Goal: Use online tool/utility: Utilize a website feature to perform a specific function

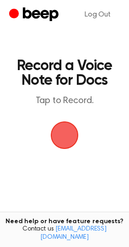
click at [66, 131] on span "button" at bounding box center [65, 135] width 26 height 26
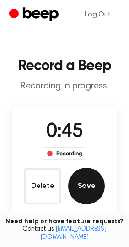
click at [87, 173] on button "Save" at bounding box center [86, 186] width 37 height 37
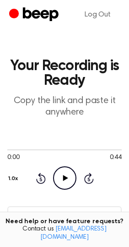
click at [67, 180] on icon "Play Audio" at bounding box center [64, 177] width 23 height 23
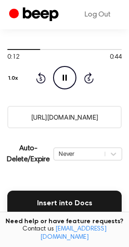
scroll to position [103, 0]
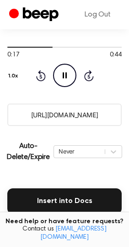
drag, startPoint x: 21, startPoint y: 113, endPoint x: 128, endPoint y: 113, distance: 106.8
click at [128, 113] on main "Your Recording is Ready Copy the link and paste it anywhere 0:17 0:44 Your brow…" at bounding box center [64, 131] width 129 height 469
click at [49, 134] on div "Auto-Delete/Expire Never | Download" at bounding box center [64, 151] width 115 height 37
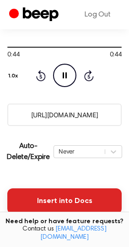
click at [47, 201] on button "Insert into Docs" at bounding box center [64, 201] width 115 height 26
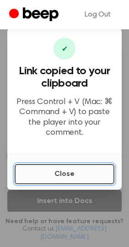
click at [48, 176] on button "Close" at bounding box center [65, 174] width 100 height 20
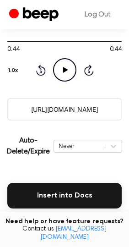
scroll to position [112, 0]
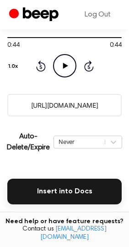
click at [112, 105] on input "https://beep.audio/exNvj8w" at bounding box center [64, 105] width 115 height 22
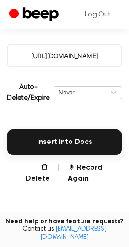
scroll to position [164, 0]
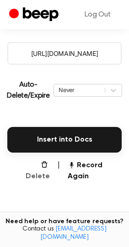
click at [44, 171] on button "Delete" at bounding box center [34, 171] width 32 height 22
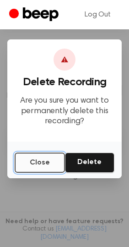
click at [30, 165] on button "Close" at bounding box center [40, 163] width 50 height 20
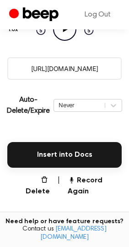
scroll to position [153, 0]
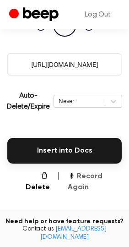
click at [79, 180] on button "Record Again" at bounding box center [95, 182] width 55 height 22
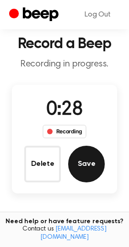
click at [80, 156] on button "Save" at bounding box center [86, 164] width 37 height 37
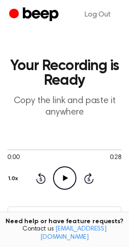
click at [68, 178] on icon "Play Audio" at bounding box center [64, 177] width 23 height 23
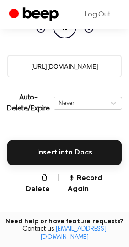
scroll to position [153, 0]
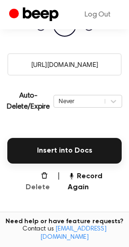
click at [41, 178] on icon "button" at bounding box center [44, 175] width 7 height 7
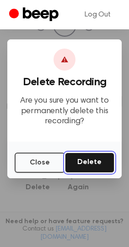
click at [91, 163] on button "Delete" at bounding box center [90, 163] width 50 height 20
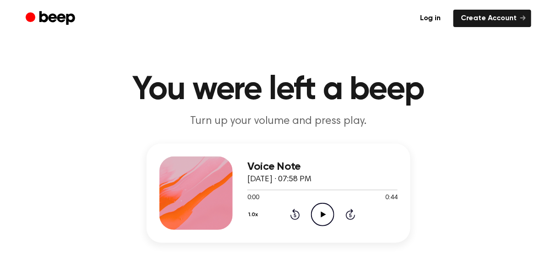
click at [321, 211] on icon at bounding box center [323, 214] width 5 height 6
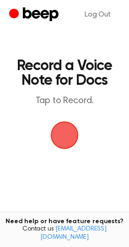
click at [66, 142] on span "button" at bounding box center [65, 136] width 30 height 30
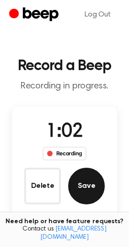
click at [87, 198] on button "Save" at bounding box center [86, 186] width 37 height 37
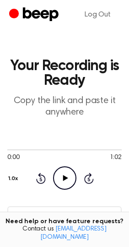
click at [69, 176] on icon "Play Audio" at bounding box center [64, 177] width 23 height 23
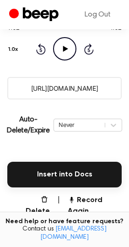
scroll to position [130, 0]
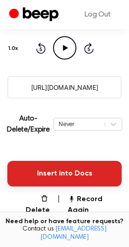
click at [102, 171] on button "Insert into Docs" at bounding box center [64, 174] width 115 height 26
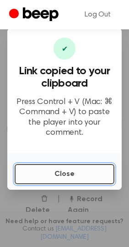
click at [85, 172] on button "Close" at bounding box center [65, 174] width 100 height 20
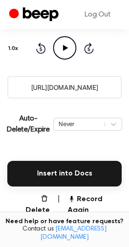
drag, startPoint x: 109, startPoint y: 85, endPoint x: 13, endPoint y: 87, distance: 96.3
click at [13, 87] on input "[URL][DOMAIN_NAME]" at bounding box center [64, 87] width 115 height 22
click at [88, 207] on button "Record Again" at bounding box center [95, 205] width 55 height 22
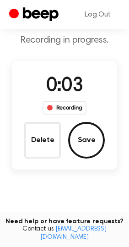
scroll to position [45, 0]
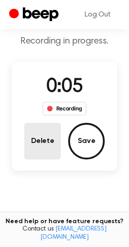
click at [50, 153] on button "Delete" at bounding box center [42, 141] width 37 height 37
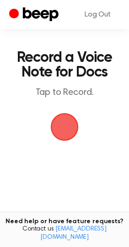
click at [68, 123] on span "button" at bounding box center [64, 126] width 31 height 31
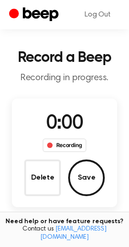
scroll to position [45, 0]
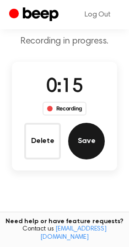
click at [99, 145] on button "Save" at bounding box center [86, 141] width 37 height 37
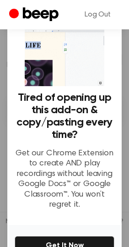
scroll to position [190, 0]
click at [117, 188] on div at bounding box center [64, 123] width 129 height 247
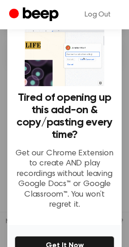
click at [119, 215] on div at bounding box center [64, 123] width 129 height 247
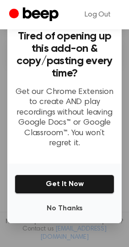
scroll to position [68, 0]
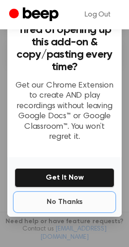
click at [74, 198] on button "No Thanks" at bounding box center [65, 202] width 100 height 18
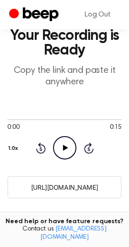
scroll to position [24, 0]
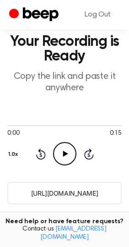
click at [65, 154] on icon at bounding box center [65, 154] width 5 height 6
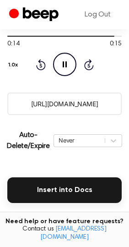
scroll to position [121, 0]
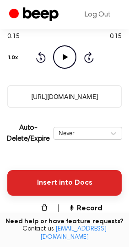
click at [54, 185] on button "Insert into Docs" at bounding box center [64, 183] width 115 height 26
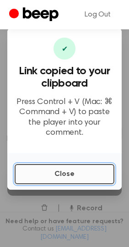
click at [65, 177] on button "Close" at bounding box center [65, 174] width 100 height 20
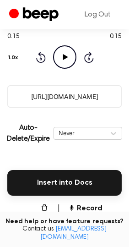
drag, startPoint x: 110, startPoint y: 96, endPoint x: -18, endPoint y: 113, distance: 129.4
click at [0, 113] on html "Log Out Your Recording is Ready Copy the link and paste it anywhere 0:15 0:15 Y…" at bounding box center [64, 128] width 129 height 499
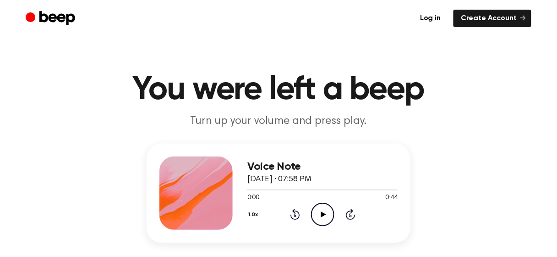
click at [203, 212] on div at bounding box center [196, 192] width 73 height 73
click at [313, 213] on icon "Play Audio" at bounding box center [322, 214] width 23 height 23
